Goal: Task Accomplishment & Management: Use online tool/utility

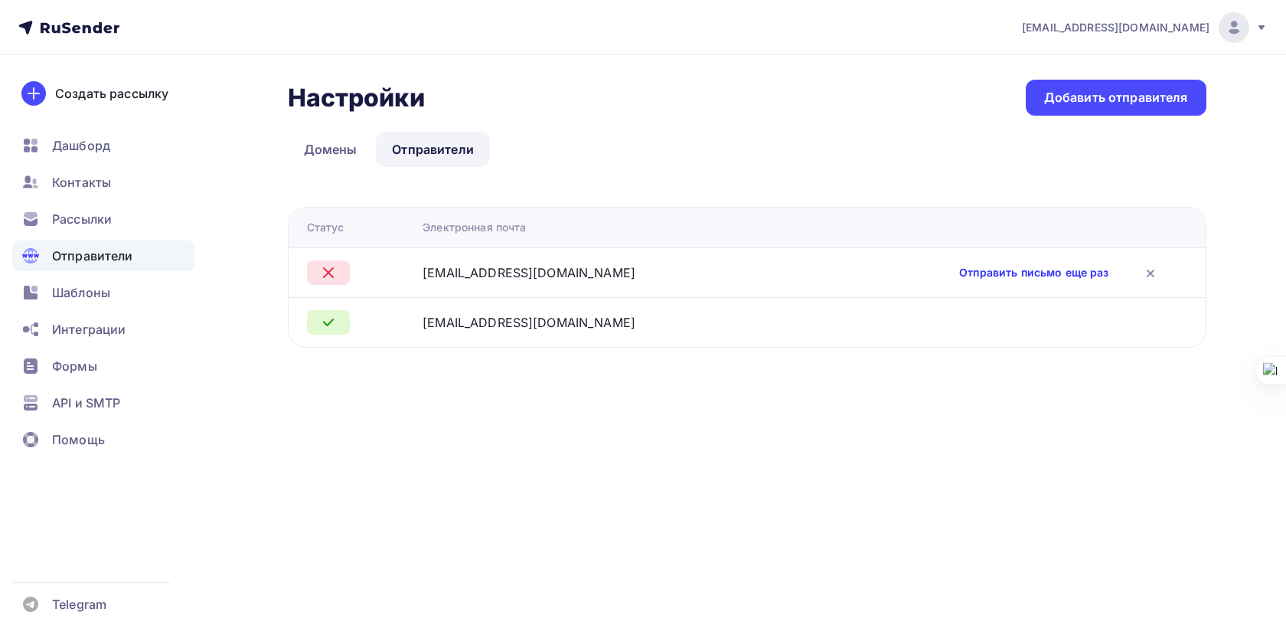
click at [1011, 276] on link "Отправить письмо еще раз" at bounding box center [1033, 272] width 149 height 15
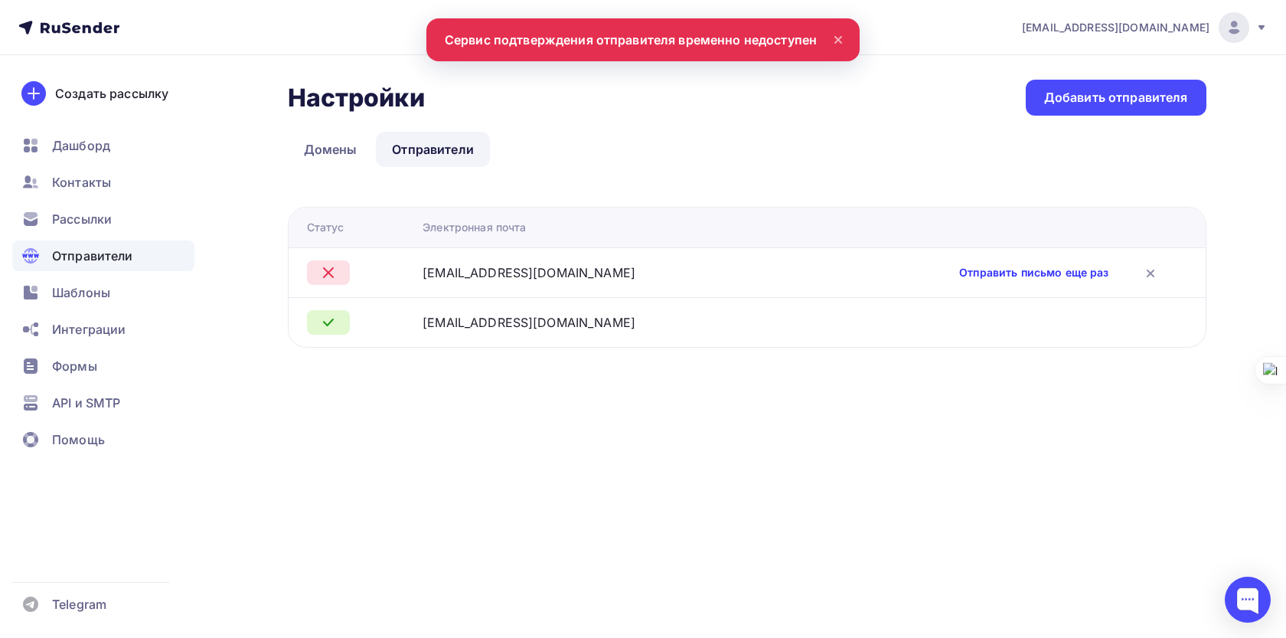
click at [1011, 276] on link "Отправить письмо еще раз" at bounding box center [1033, 272] width 149 height 15
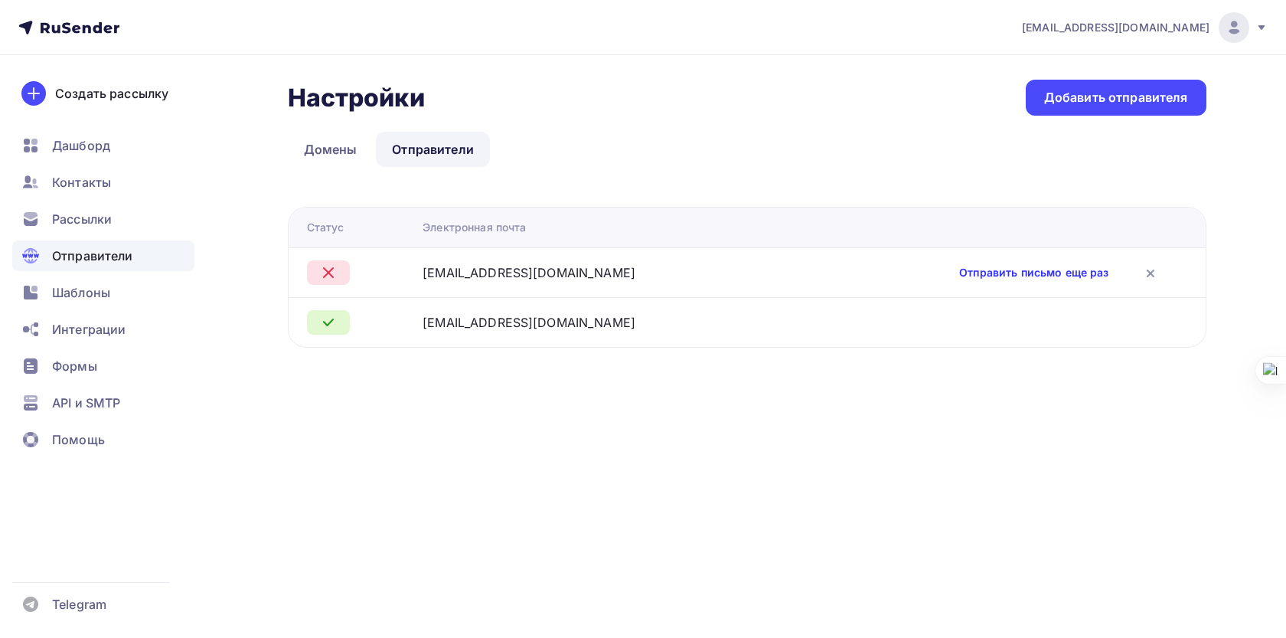
click at [1012, 273] on link "Отправить письмо еще раз" at bounding box center [1033, 272] width 149 height 15
